Goal: Task Accomplishment & Management: Use online tool/utility

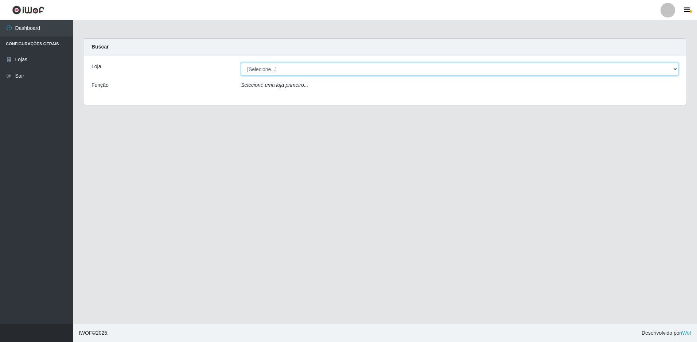
click at [275, 68] on select "[Selecione...] Extrabom - Loja 13 [GEOGRAPHIC_DATA]" at bounding box center [459, 69] width 437 height 13
select select "436"
click at [241, 63] on select "[Selecione...] Extrabom - Loja 13 [GEOGRAPHIC_DATA]" at bounding box center [459, 69] width 437 height 13
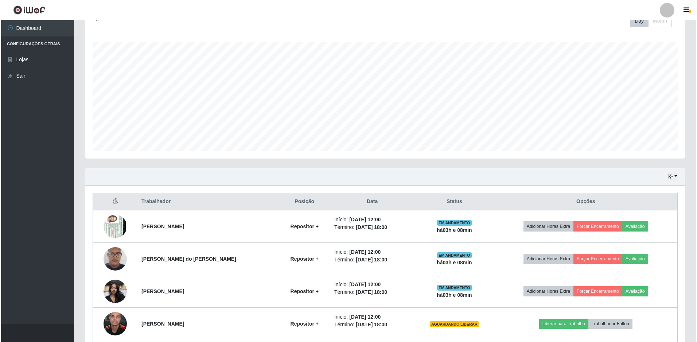
scroll to position [175, 0]
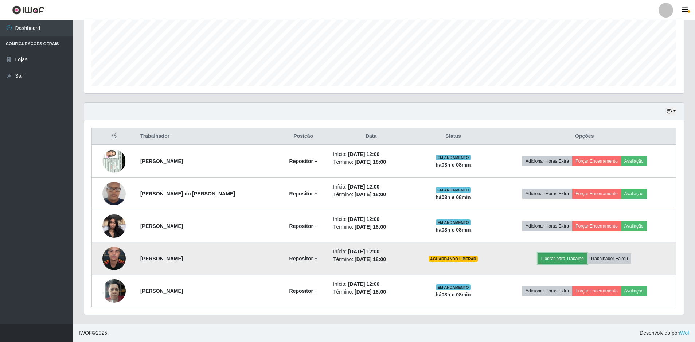
click at [558, 260] on button "Liberar para Trabalho" at bounding box center [562, 258] width 49 height 10
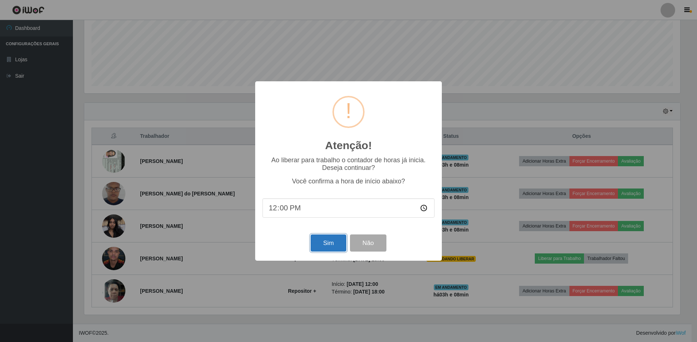
click at [329, 242] on button "Sim" at bounding box center [327, 242] width 35 height 17
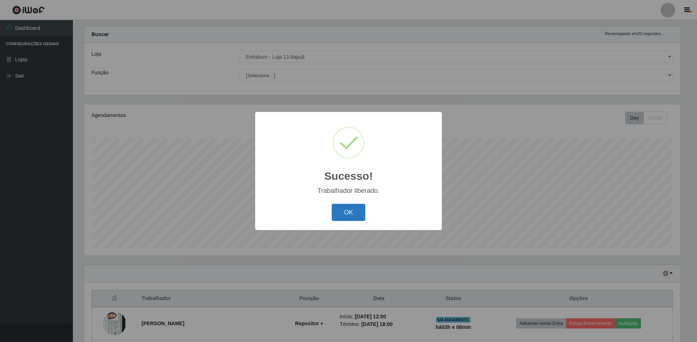
click at [340, 207] on button "OK" at bounding box center [349, 212] width 34 height 17
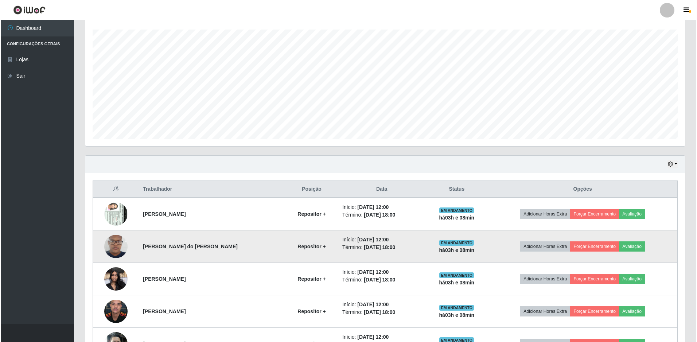
scroll to position [175, 0]
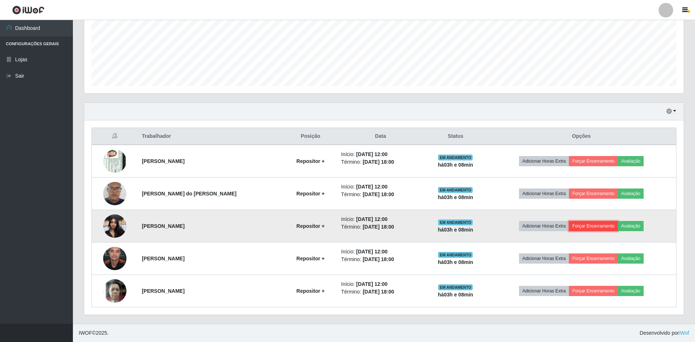
click at [595, 227] on button "Forçar Encerramento" at bounding box center [593, 226] width 49 height 10
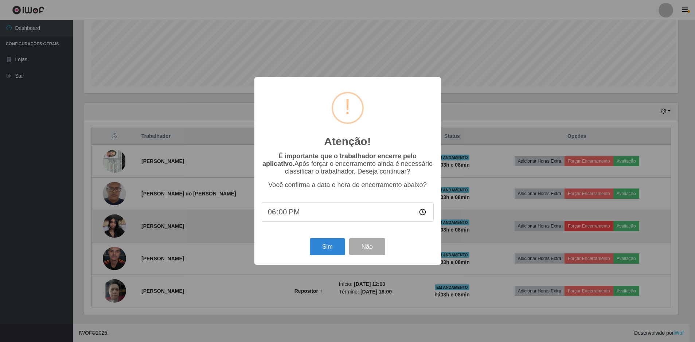
scroll to position [151, 596]
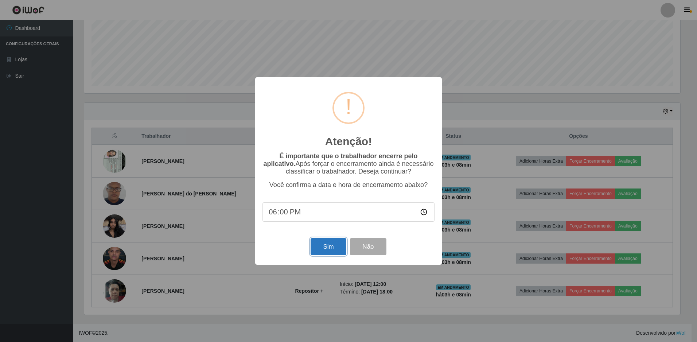
click at [332, 248] on button "Sim" at bounding box center [327, 246] width 35 height 17
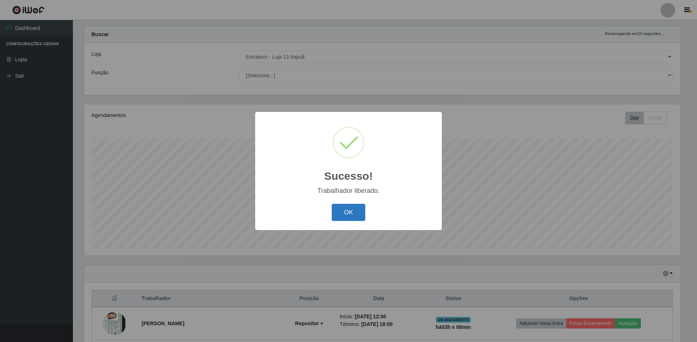
click at [352, 213] on button "OK" at bounding box center [349, 212] width 34 height 17
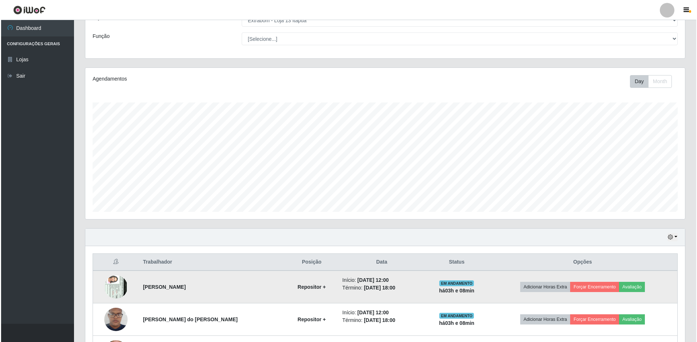
scroll to position [142, 0]
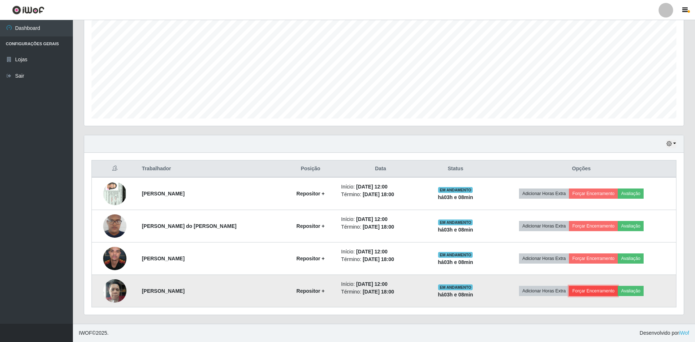
click at [592, 290] on button "Forçar Encerramento" at bounding box center [593, 291] width 49 height 10
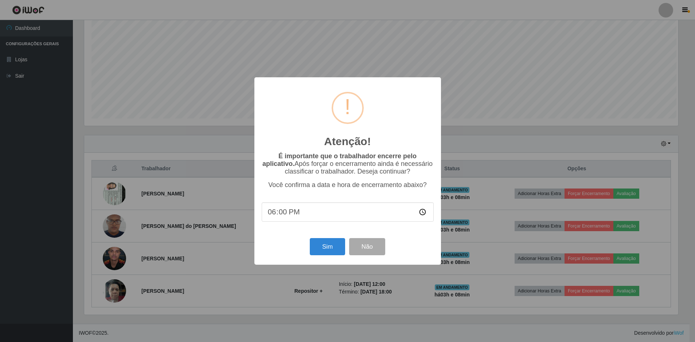
scroll to position [151, 596]
click at [329, 252] on button "Sim" at bounding box center [327, 246] width 35 height 17
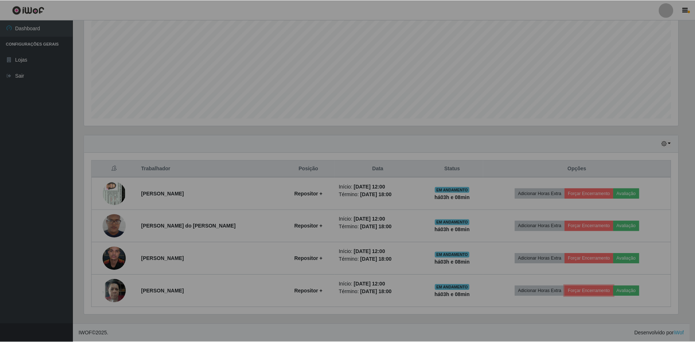
scroll to position [0, 0]
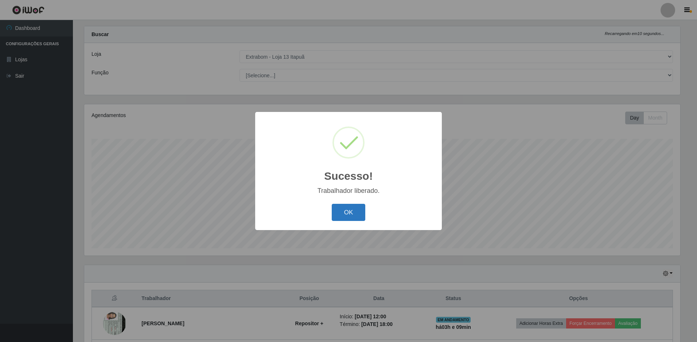
click at [356, 210] on button "OK" at bounding box center [349, 212] width 34 height 17
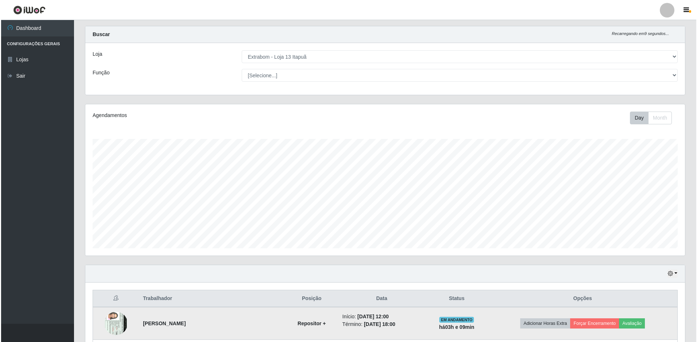
scroll to position [110, 0]
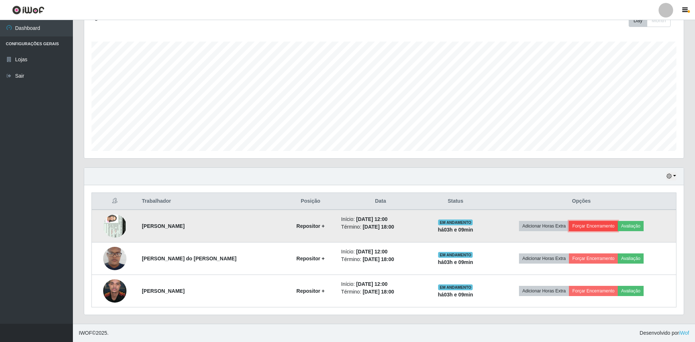
click at [586, 224] on button "Forçar Encerramento" at bounding box center [593, 226] width 49 height 10
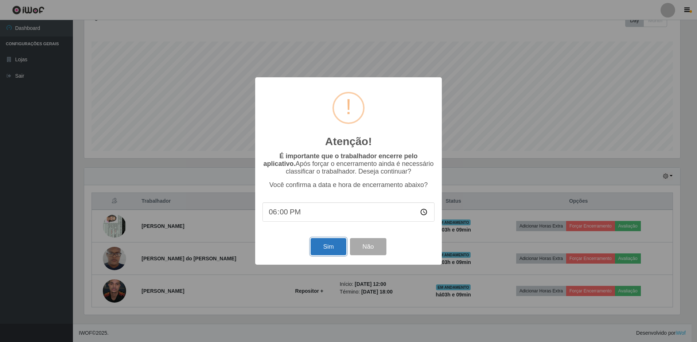
click at [325, 246] on button "Sim" at bounding box center [327, 246] width 35 height 17
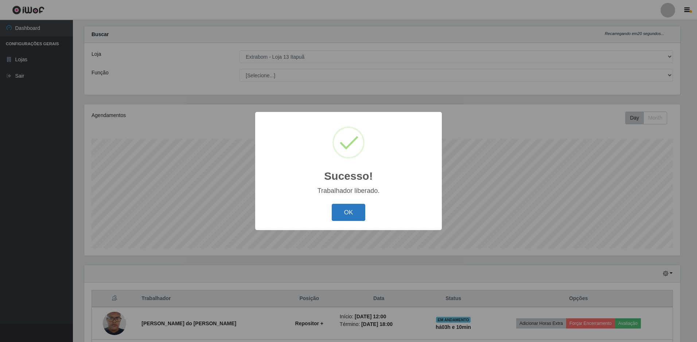
click at [358, 214] on button "OK" at bounding box center [349, 212] width 34 height 17
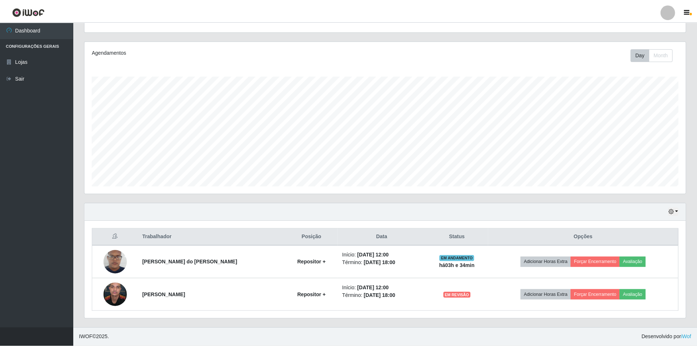
scroll to position [71, 0]
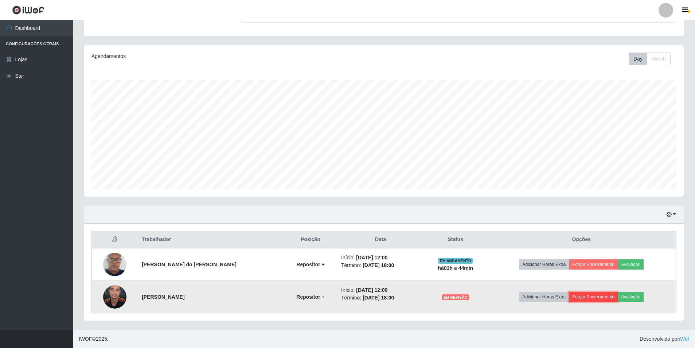
click at [585, 297] on button "Forçar Encerramento" at bounding box center [593, 297] width 49 height 10
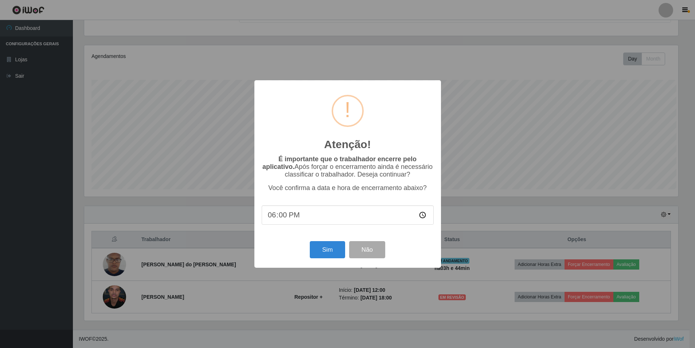
scroll to position [151, 596]
click at [331, 250] on button "Sim" at bounding box center [327, 249] width 35 height 17
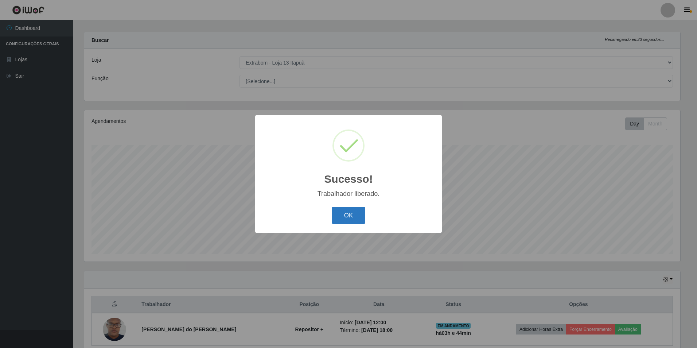
click at [344, 220] on button "OK" at bounding box center [349, 215] width 34 height 17
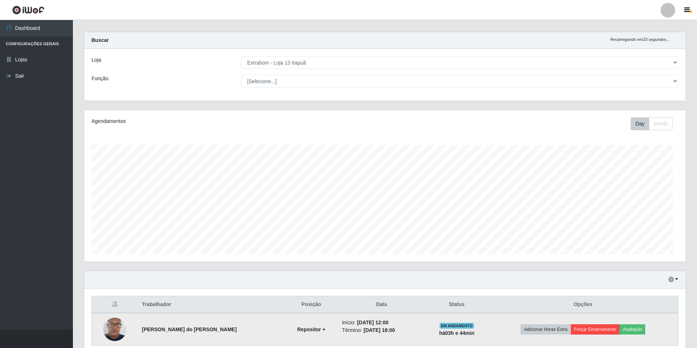
scroll to position [151, 599]
click at [581, 329] on button "Forçar Encerramento" at bounding box center [593, 329] width 49 height 10
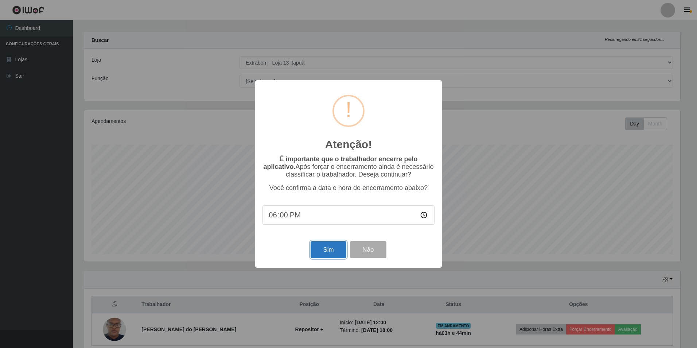
click at [332, 252] on button "Sim" at bounding box center [327, 249] width 35 height 17
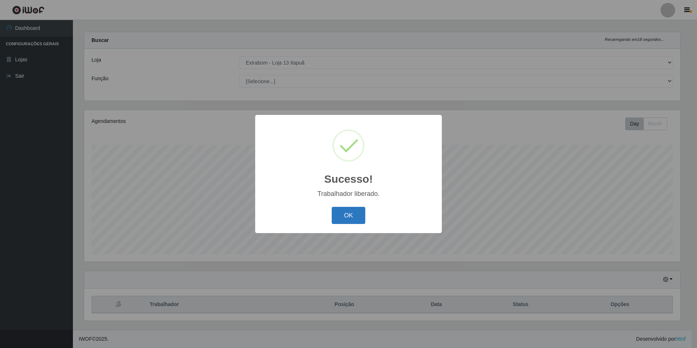
click at [348, 217] on button "OK" at bounding box center [349, 215] width 34 height 17
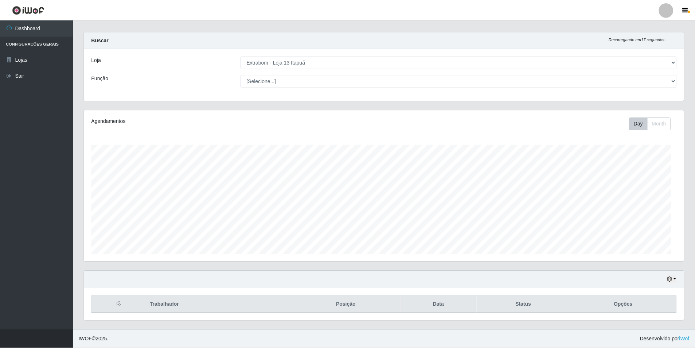
scroll to position [151, 599]
